Goal: Navigation & Orientation: Go to known website

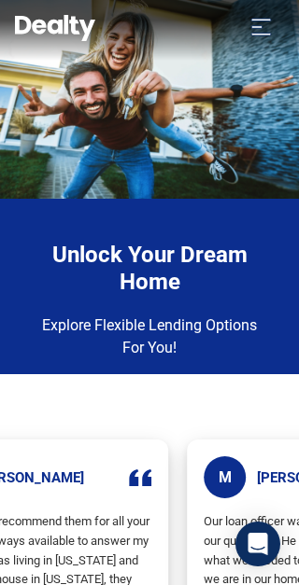
click at [283, 21] on button "Toggle navigation" at bounding box center [261, 26] width 46 height 30
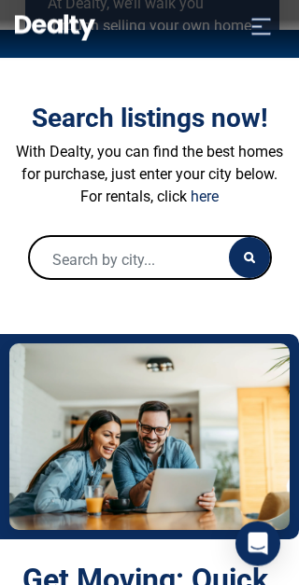
scroll to position [292, 0]
